Goal: Browse casually: Explore the website without a specific task or goal

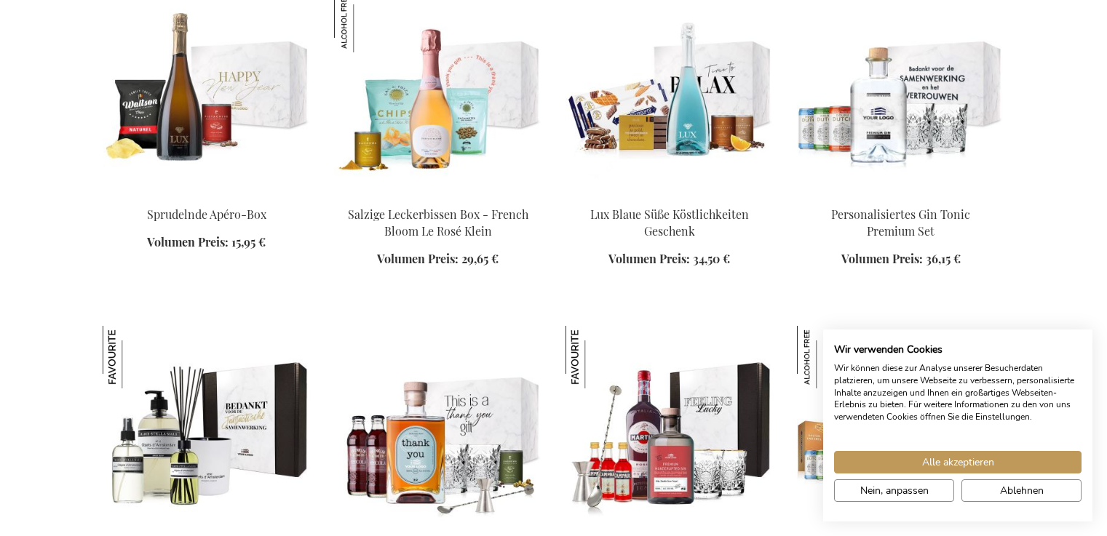
scroll to position [1446, 0]
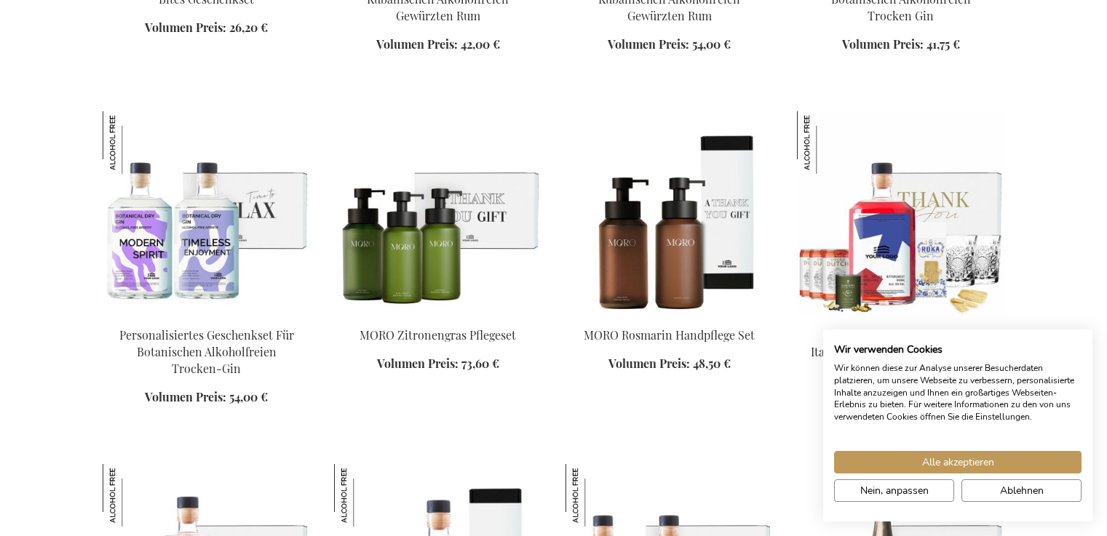
scroll to position [2732, 0]
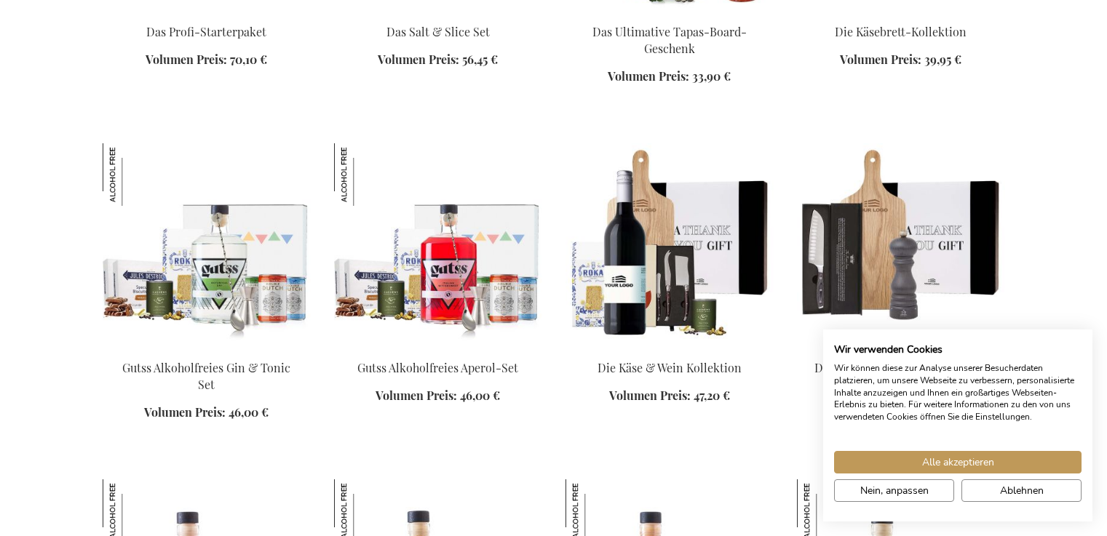
scroll to position [3373, 0]
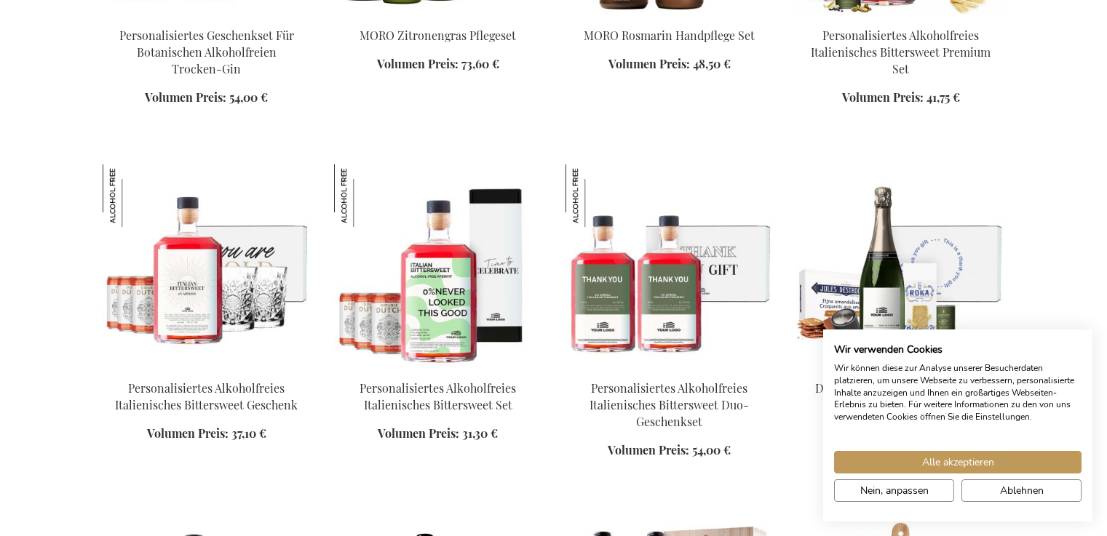
scroll to position [2187, 0]
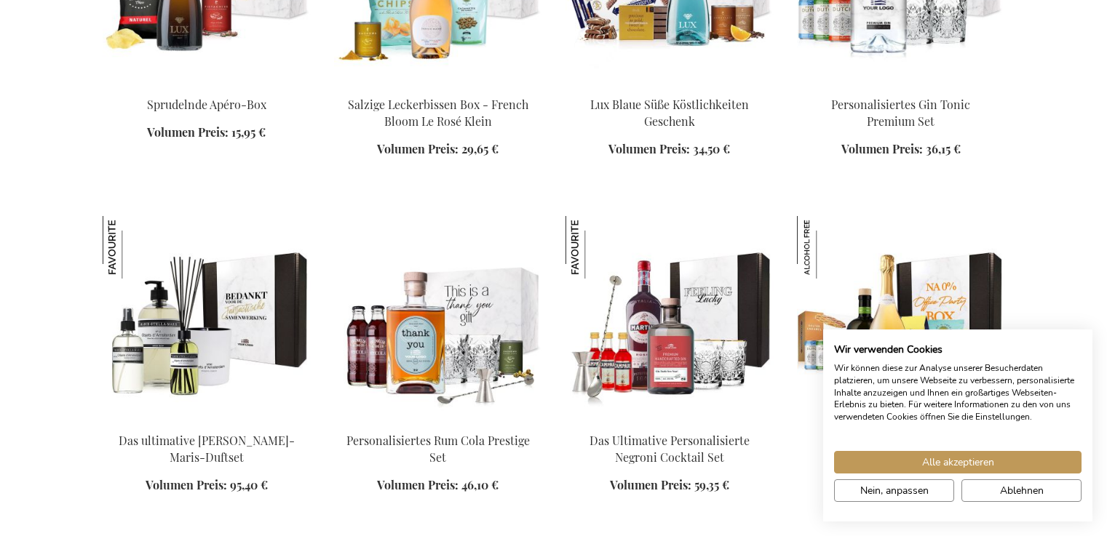
scroll to position [1657, 0]
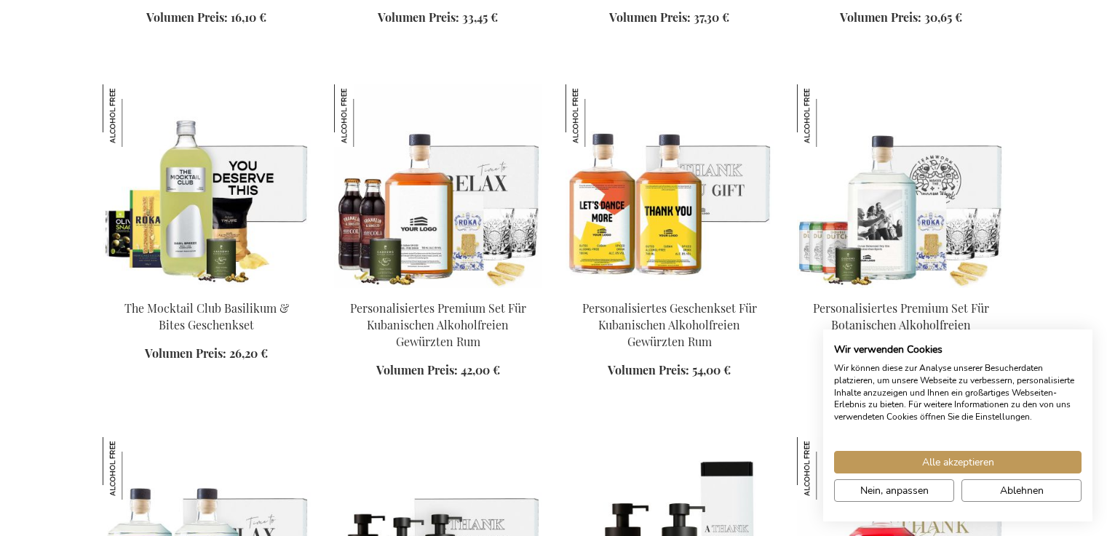
scroll to position [2370, 0]
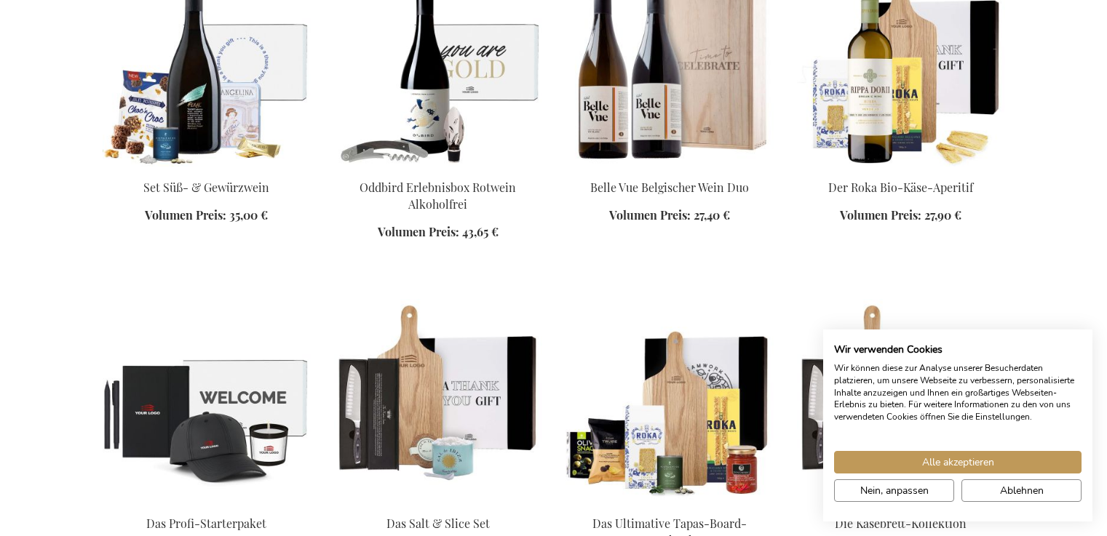
click at [664, 225] on div "In den Warenkorb" at bounding box center [669, 232] width 208 height 15
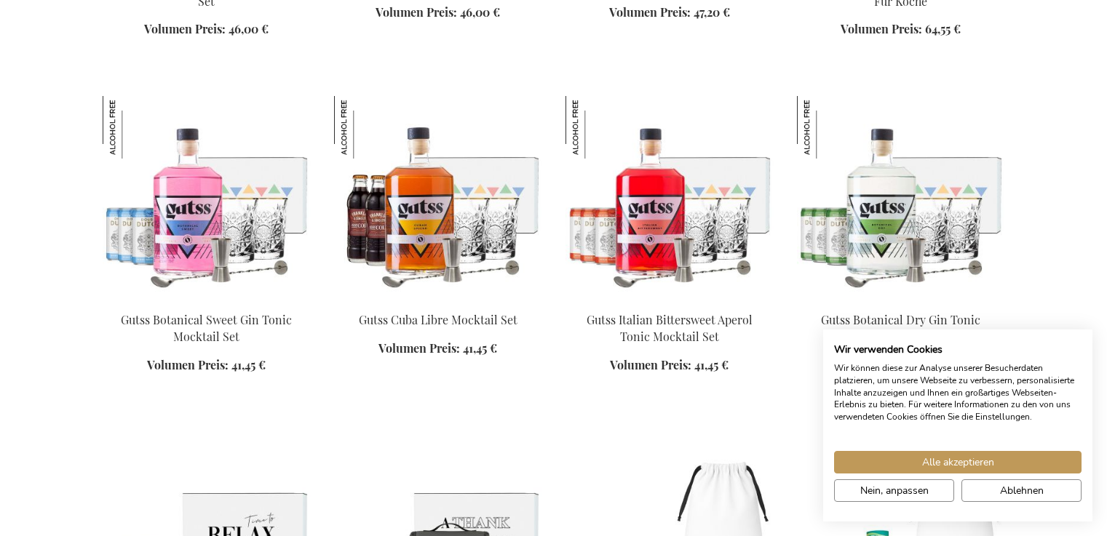
scroll to position [4497, 0]
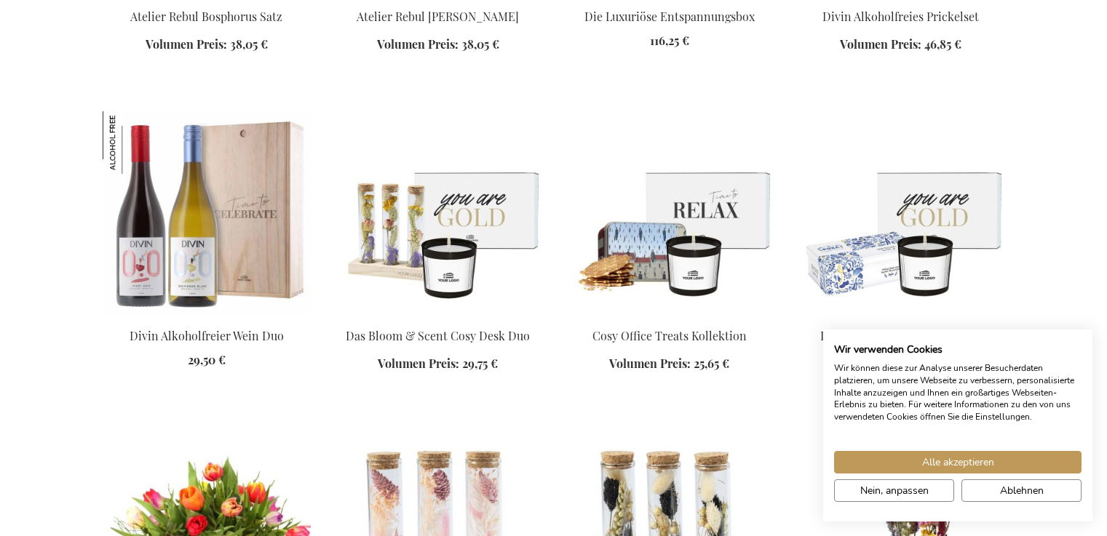
scroll to position [5704, 0]
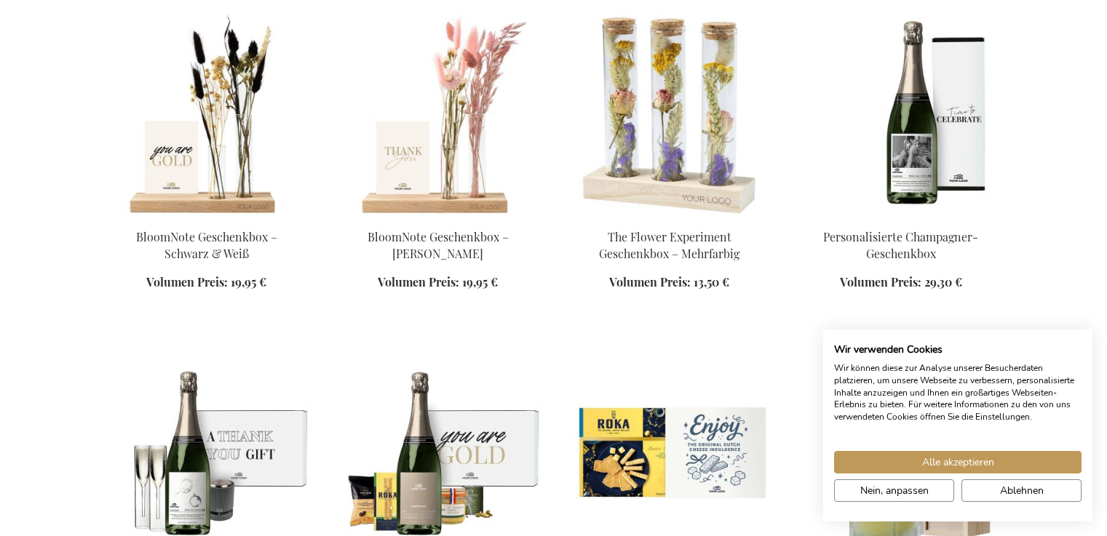
scroll to position [6545, 0]
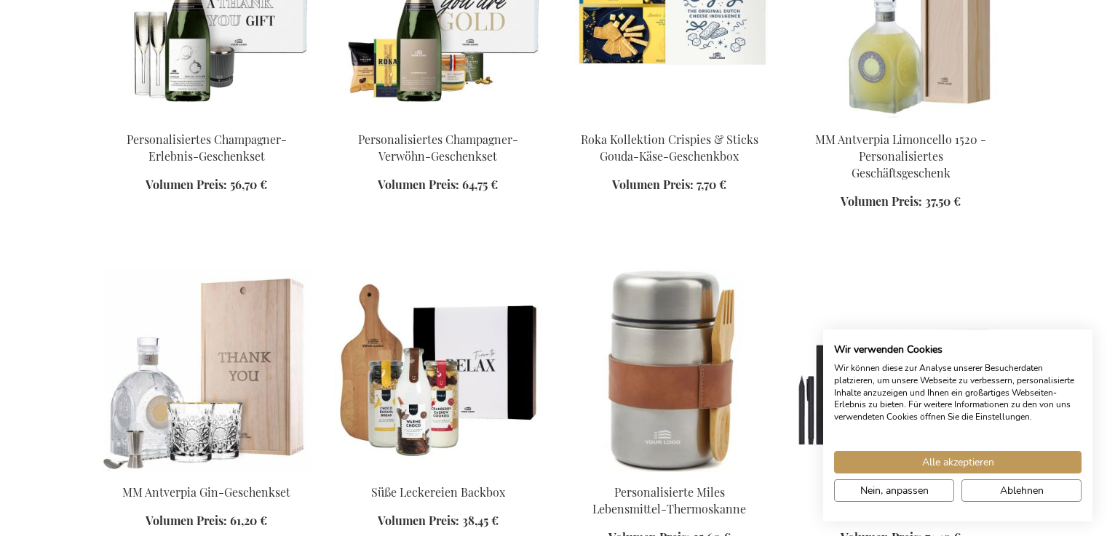
scroll to position [6815, 0]
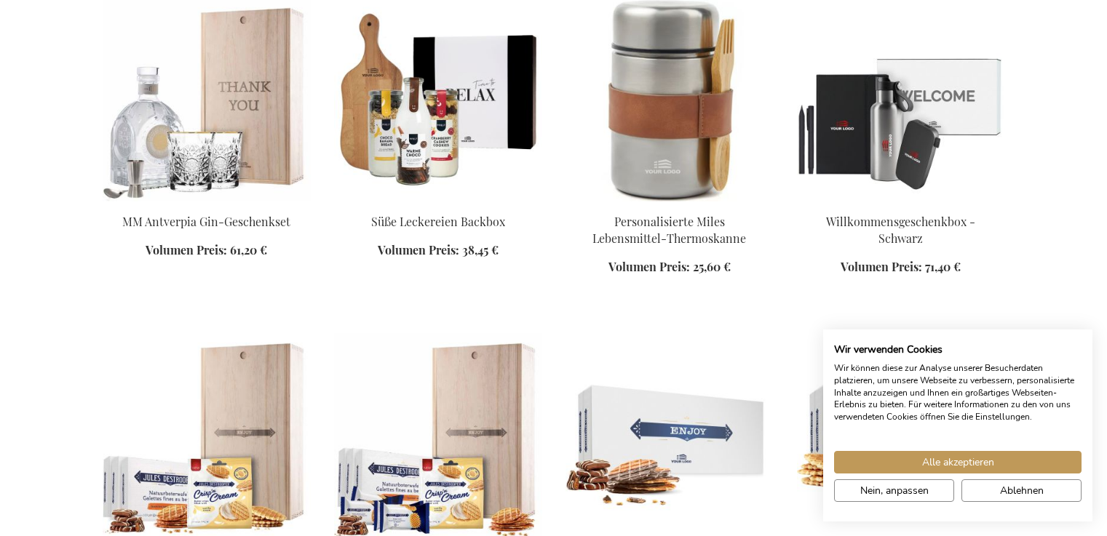
scroll to position [6558, 0]
